Goal: Check status: Check status

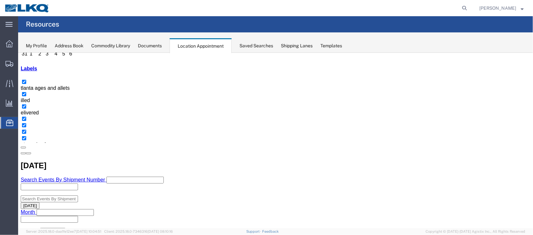
scroll to position [97, 0]
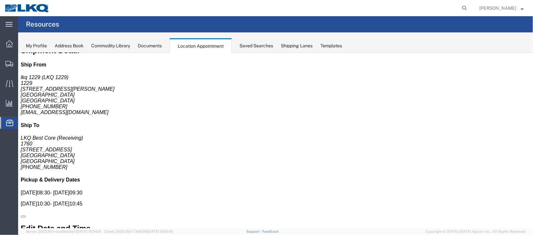
scroll to position [0, 0]
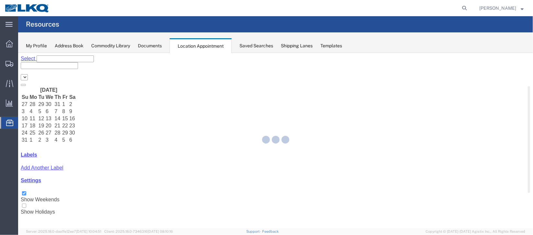
select select "27634"
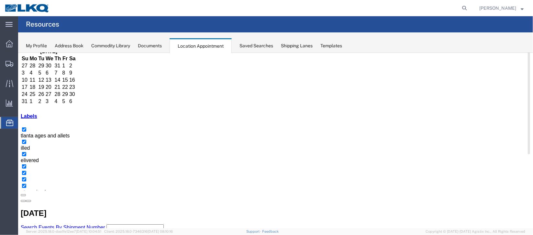
scroll to position [48, 0]
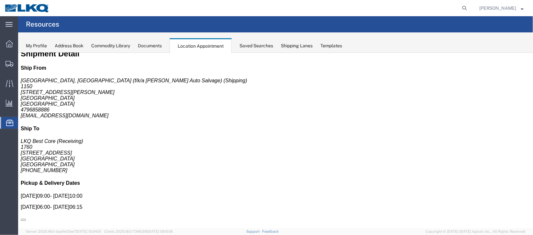
scroll to position [0, 0]
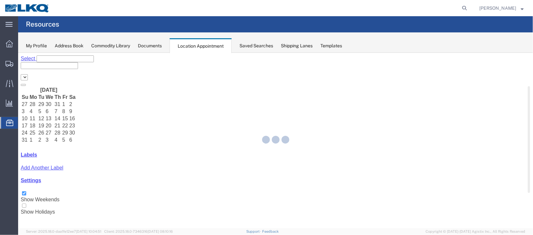
select select "27634"
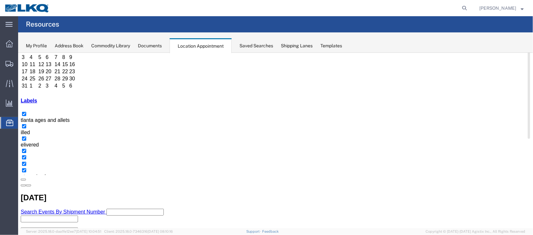
scroll to position [55, 0]
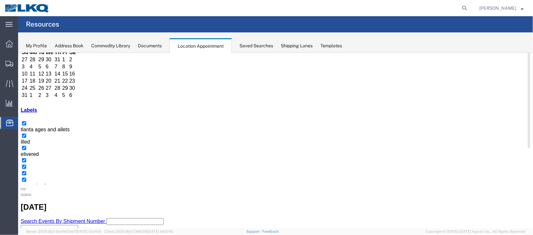
scroll to position [0, 0]
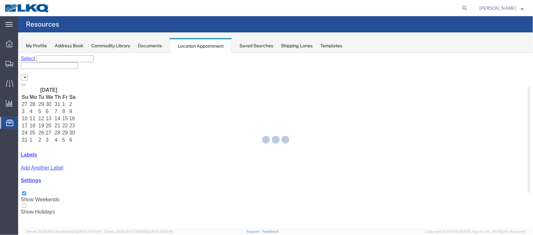
select select "27634"
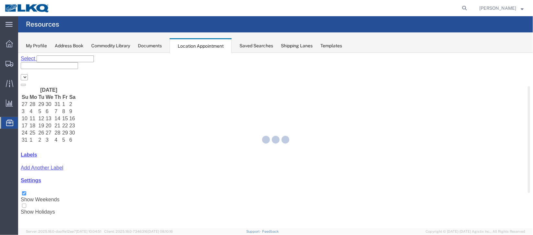
select select "27634"
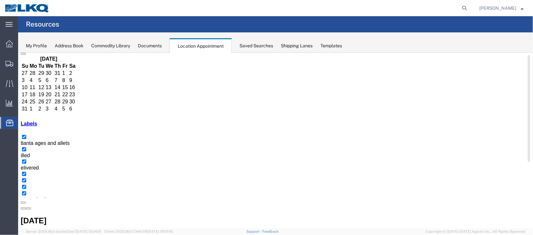
scroll to position [48, 0]
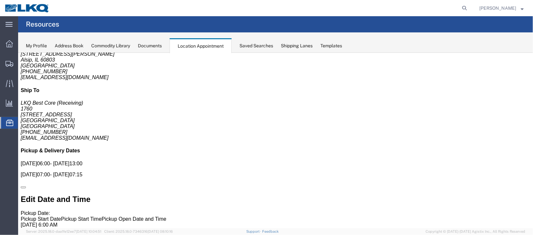
scroll to position [0, 0]
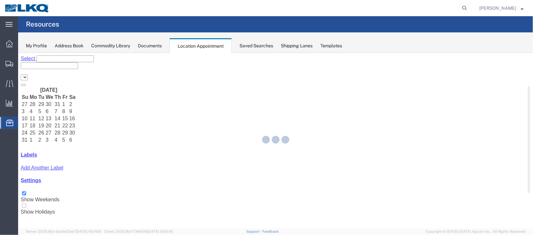
select select "27634"
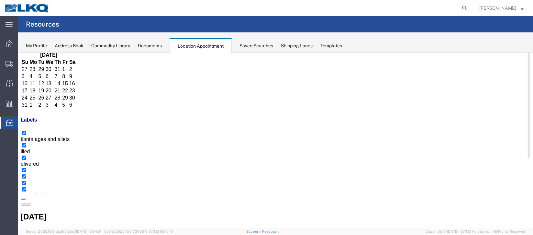
scroll to position [48, 0]
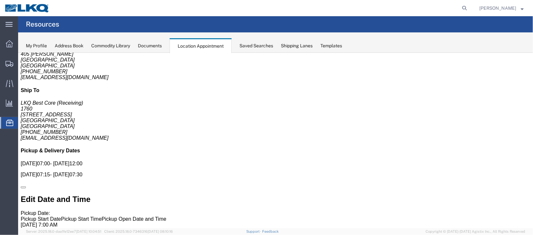
scroll to position [0, 0]
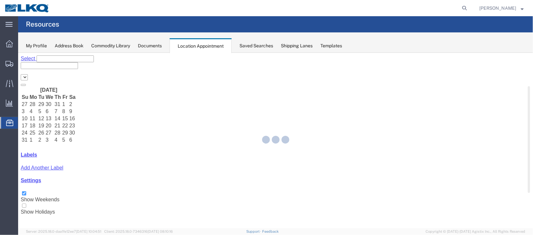
select select "27634"
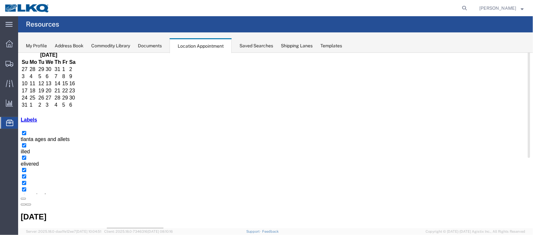
scroll to position [48, 0]
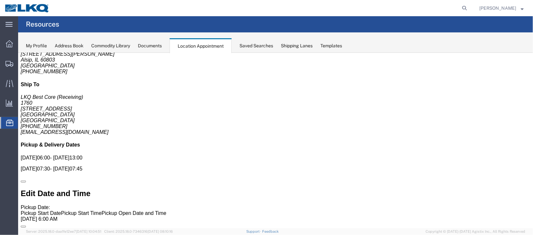
scroll to position [0, 0]
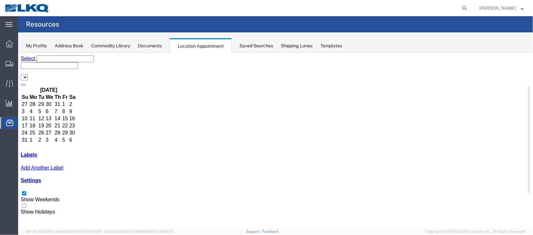
select select "27634"
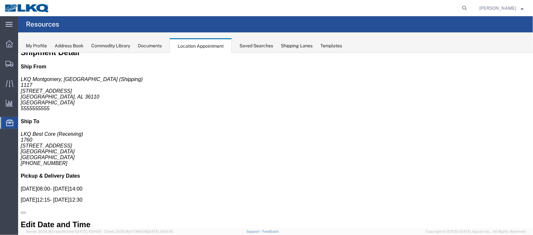
scroll to position [0, 0]
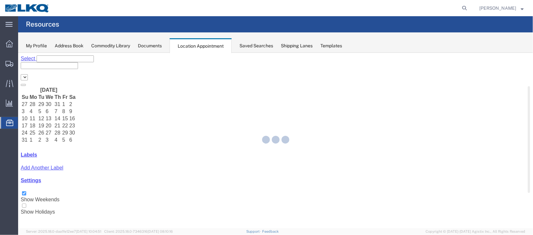
select select "27634"
